Goal: Find specific page/section

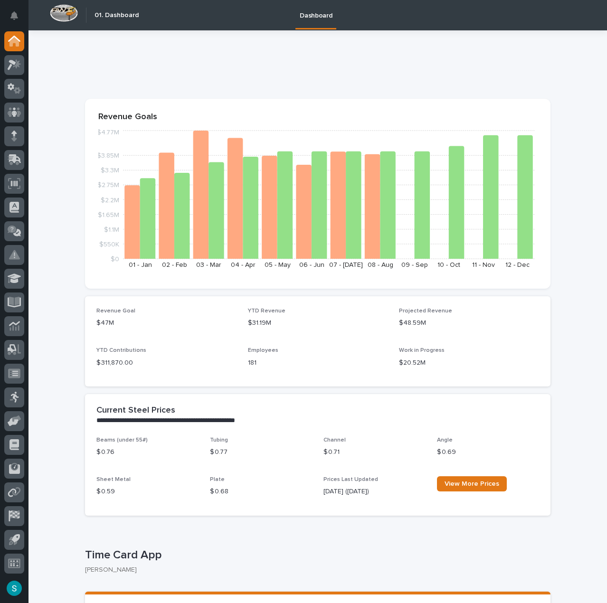
click at [13, 110] on icon at bounding box center [15, 112] width 14 height 11
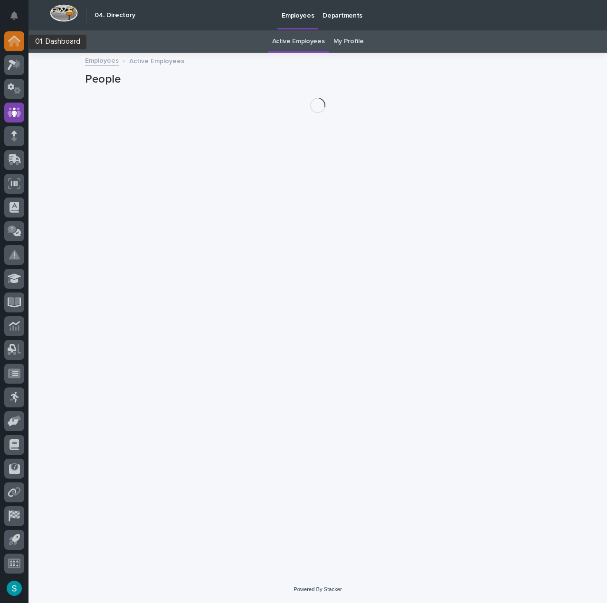
click at [13, 40] on icon at bounding box center [13, 41] width 9 height 9
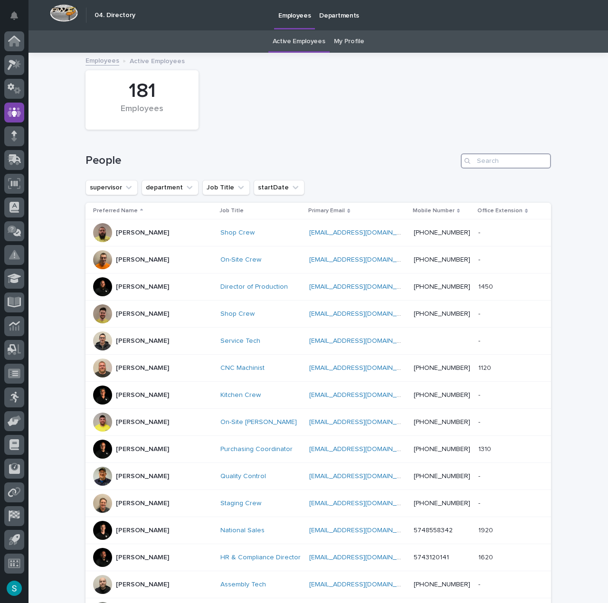
click at [483, 154] on input "Search" at bounding box center [506, 160] width 90 height 15
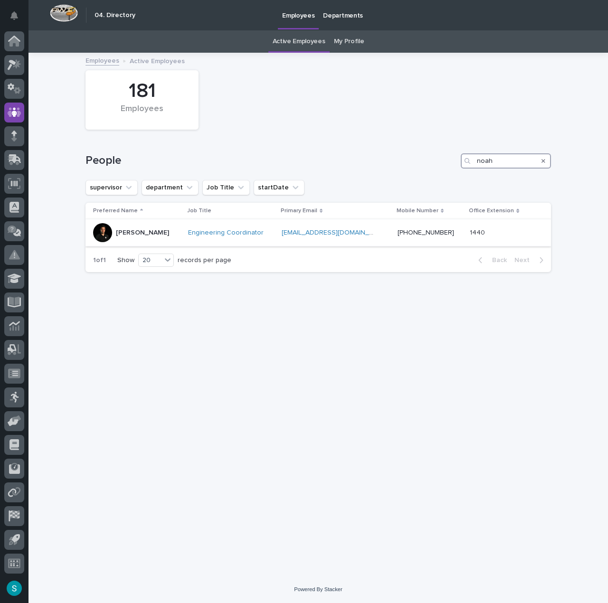
type input "noah"
click at [130, 232] on p "[PERSON_NAME]" at bounding box center [142, 233] width 53 height 8
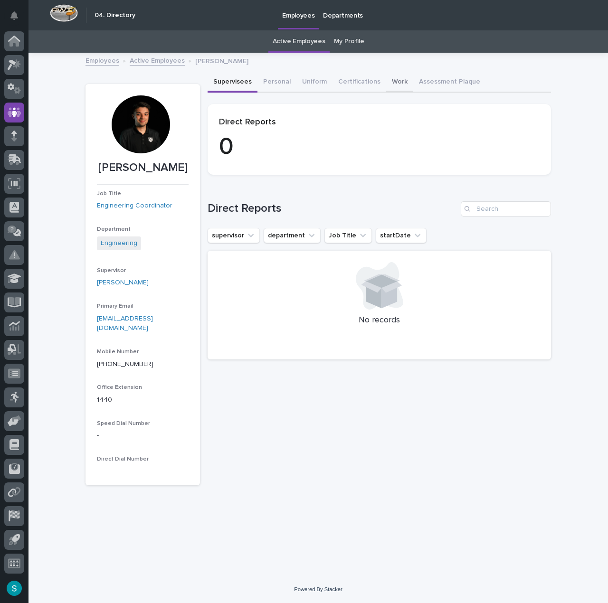
click at [389, 83] on button "Work" at bounding box center [399, 83] width 27 height 20
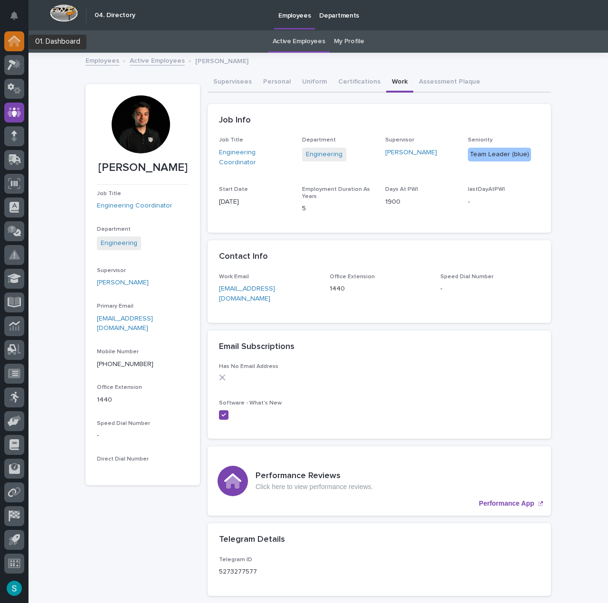
click at [17, 38] on icon at bounding box center [14, 39] width 12 height 6
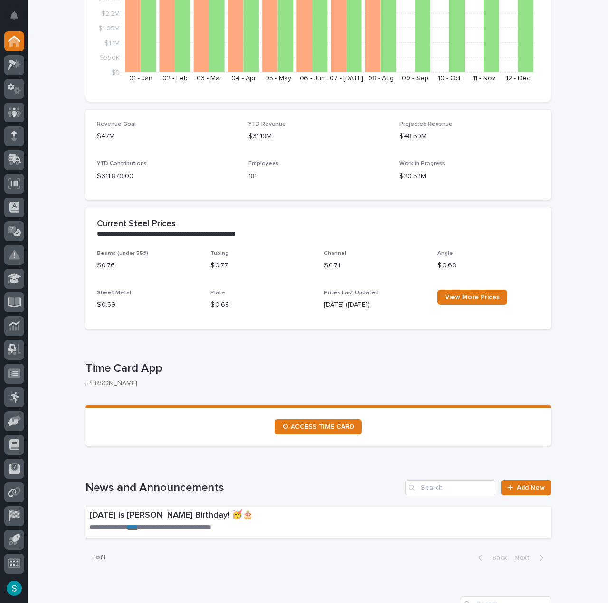
scroll to position [190, 0]
